Goal: Information Seeking & Learning: Find specific fact

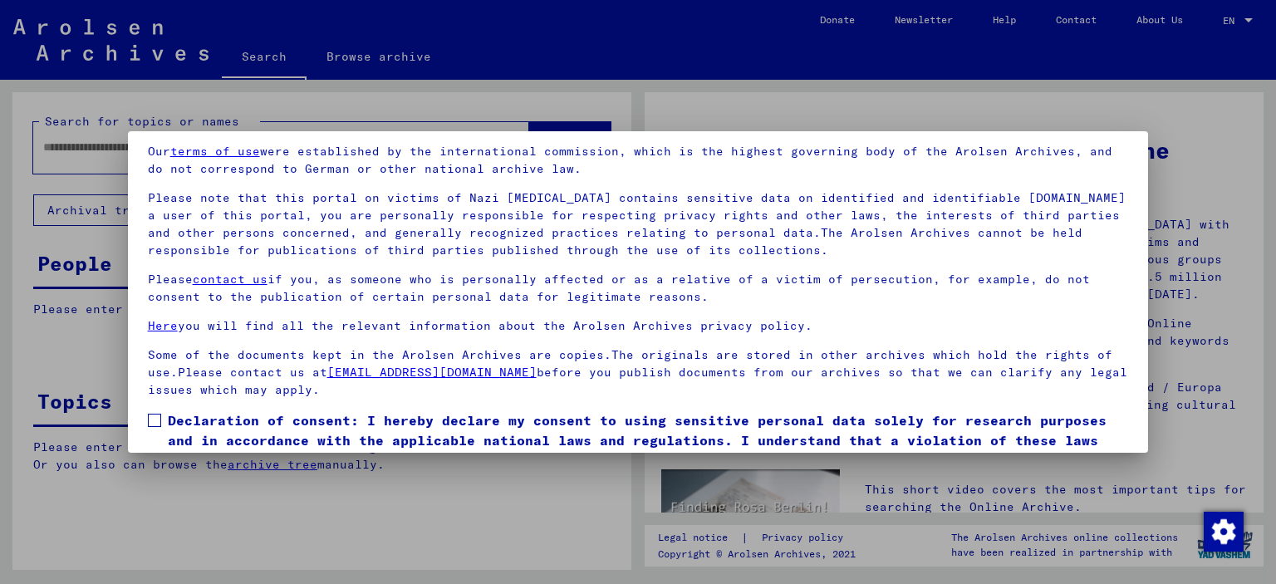
scroll to position [140, 0]
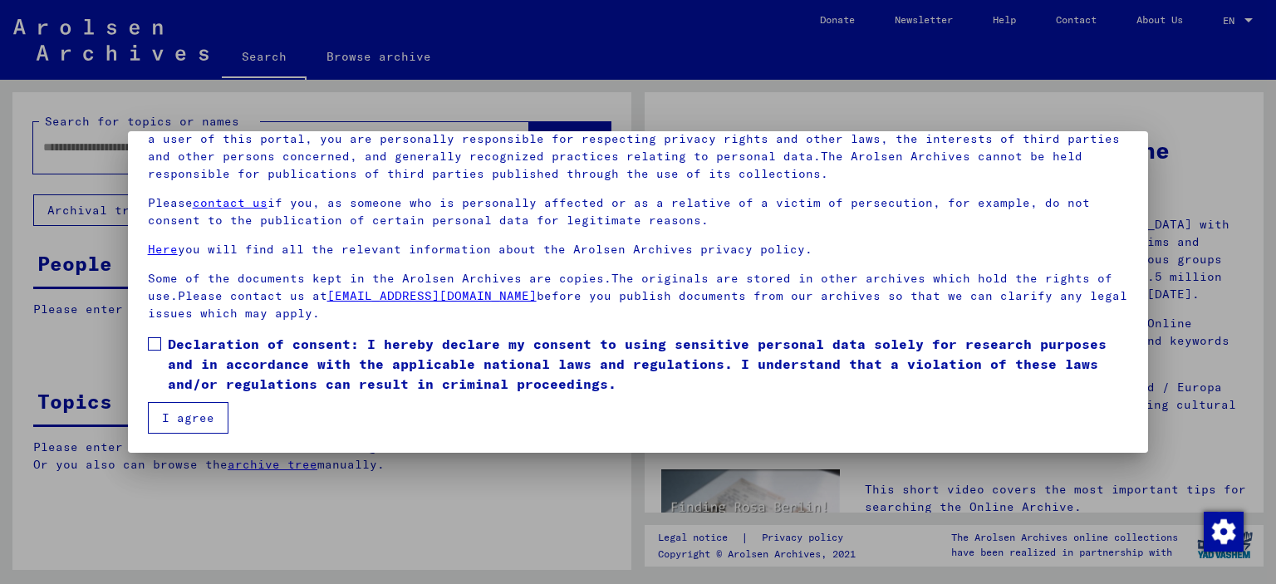
click at [205, 352] on span "Declaration of consent: I hereby declare my consent to using sensitive personal…" at bounding box center [648, 364] width 961 height 60
click at [179, 413] on button "I agree" at bounding box center [188, 418] width 81 height 32
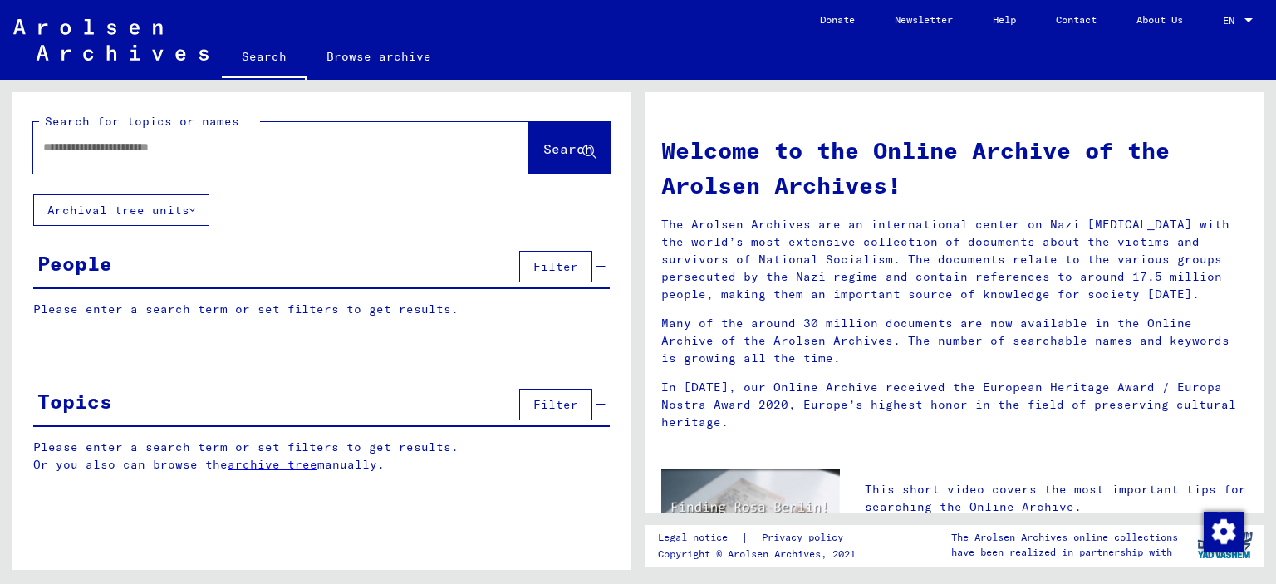
click at [459, 145] on div at bounding box center [281, 148] width 496 height 52
click at [181, 145] on input "text" at bounding box center [261, 147] width 436 height 17
type input "*******"
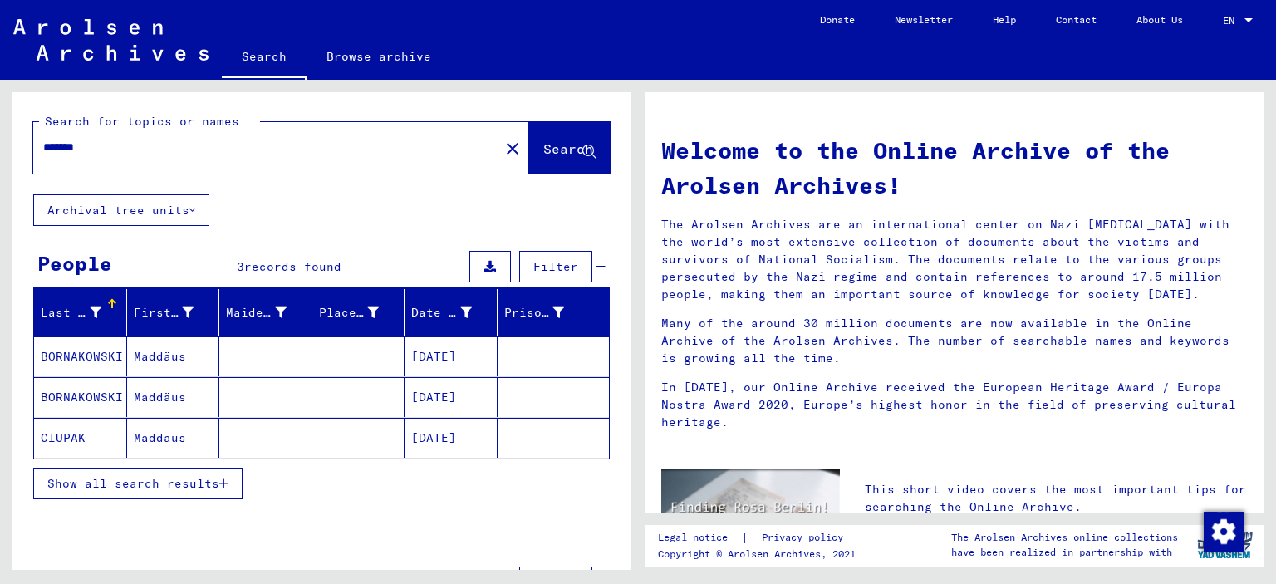
click at [173, 348] on mat-cell "Maddäus" at bounding box center [173, 357] width 93 height 40
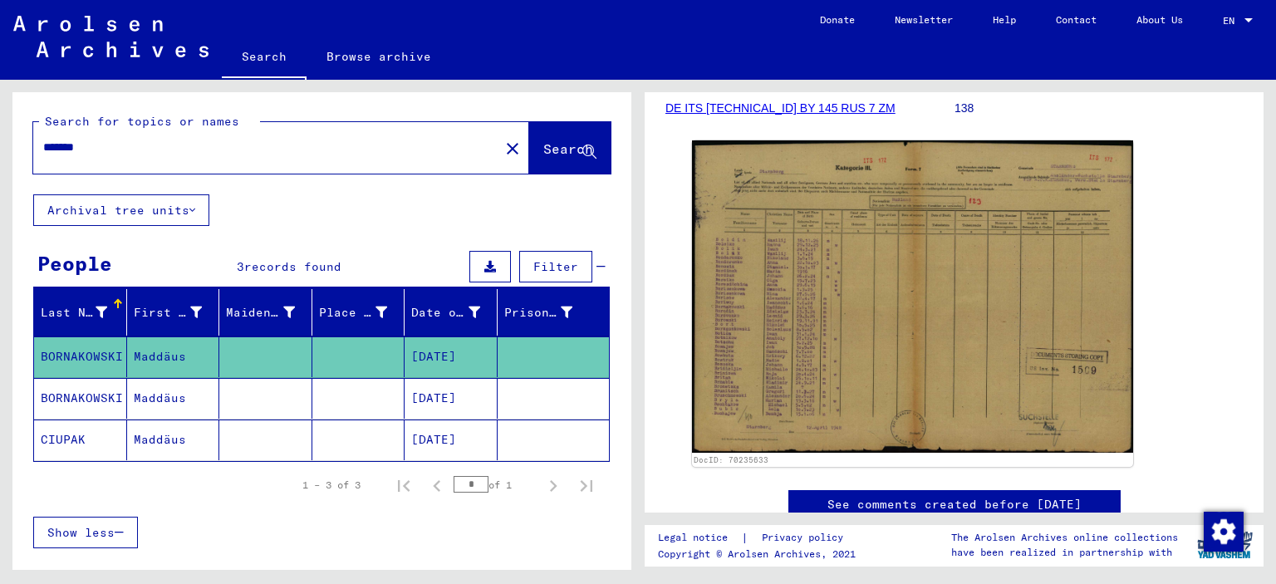
click at [166, 438] on mat-cell "Maddäus" at bounding box center [173, 440] width 93 height 41
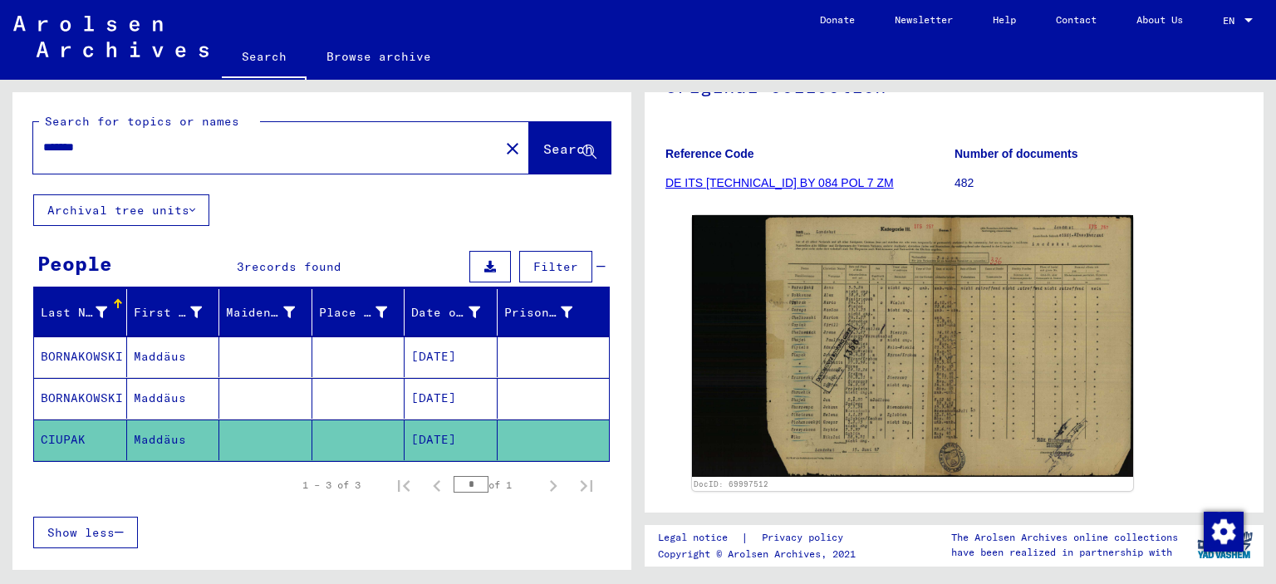
click at [347, 400] on mat-cell at bounding box center [358, 398] width 93 height 41
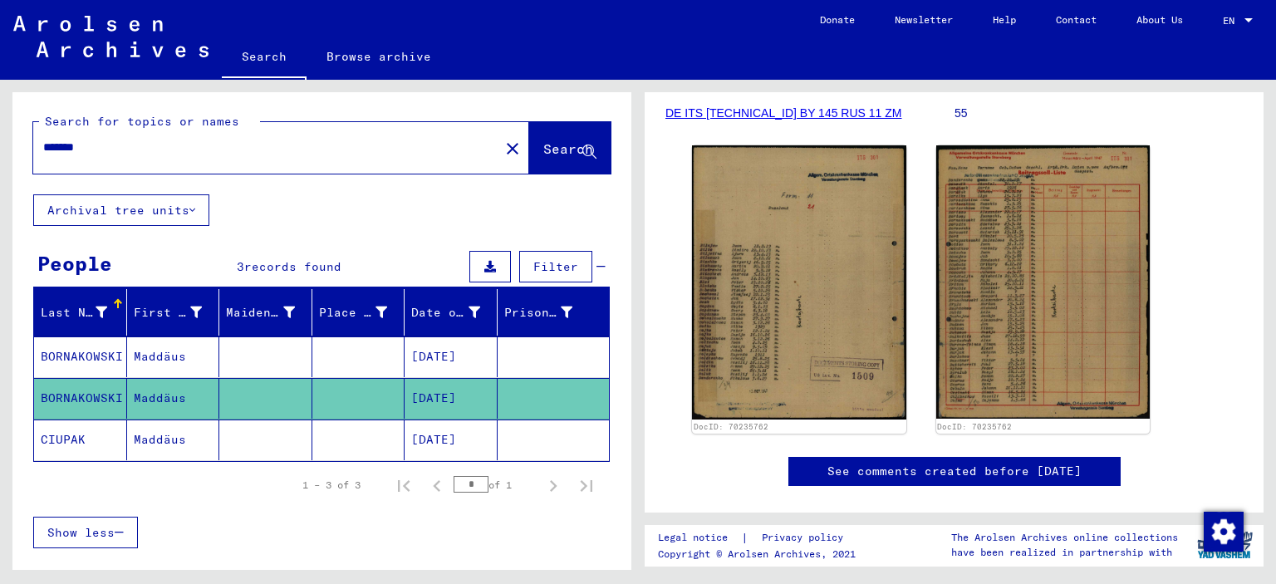
scroll to position [249, 0]
